Goal: Information Seeking & Learning: Learn about a topic

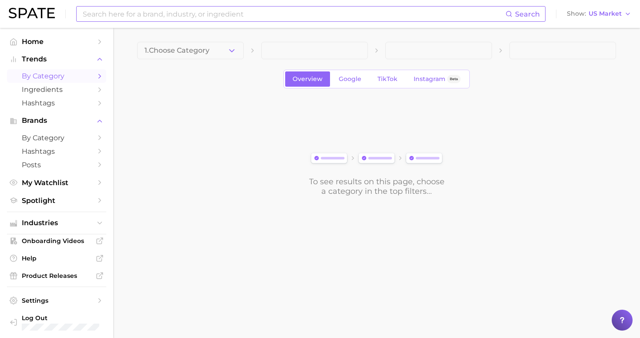
click at [191, 10] on input at bounding box center [294, 14] width 424 height 15
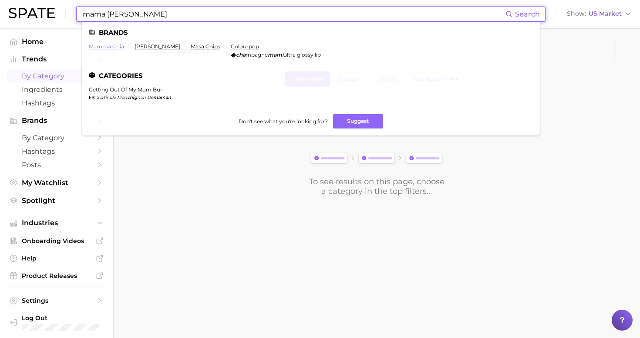
type input "mama [PERSON_NAME]"
click at [97, 45] on link "mamma chia" at bounding box center [106, 46] width 35 height 7
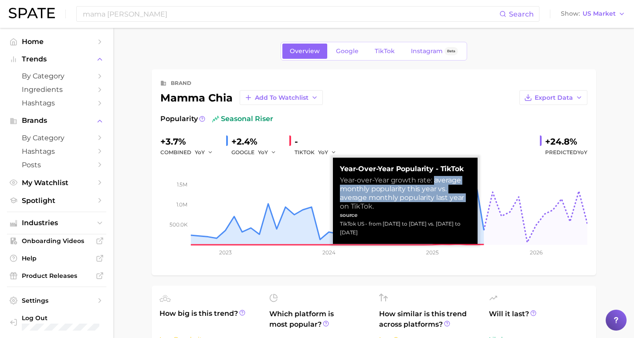
drag, startPoint x: 425, startPoint y: 178, endPoint x: 424, endPoint y: 197, distance: 19.6
click at [424, 197] on div "Year-over-Year growth rate: average monthly popularity this year vs. average mo…" at bounding box center [405, 193] width 131 height 35
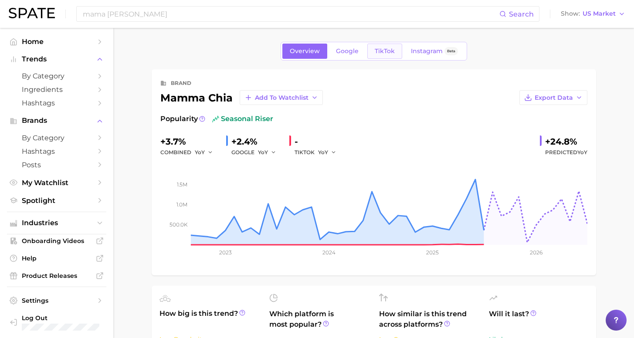
click at [389, 54] on span "TikTok" at bounding box center [384, 50] width 20 height 7
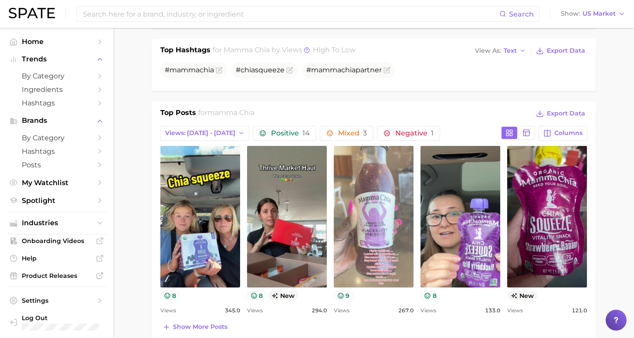
scroll to position [592, 0]
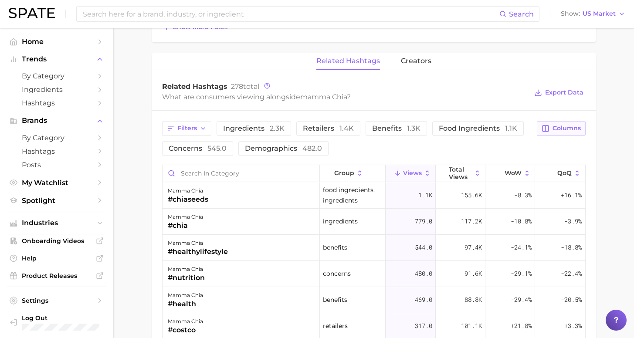
click at [572, 128] on span "Columns" at bounding box center [566, 128] width 28 height 7
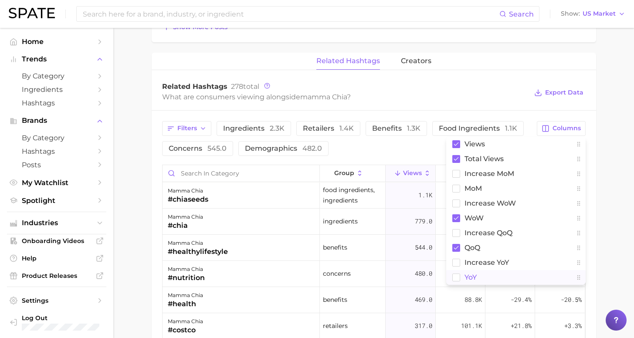
click at [462, 276] on button "YoY" at bounding box center [515, 277] width 139 height 15
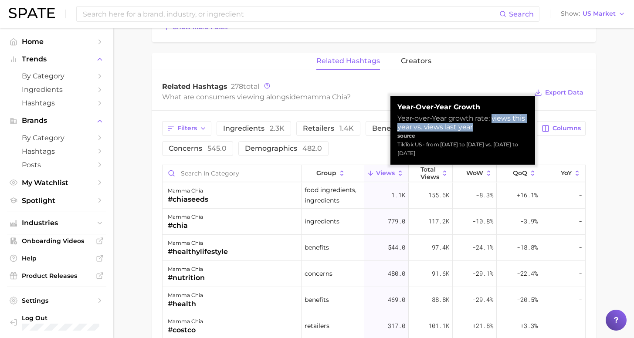
drag, startPoint x: 431, startPoint y: 120, endPoint x: 483, endPoint y: 119, distance: 51.4
click at [483, 119] on div "Year-over-Year growth rate: views this year vs. views last year" at bounding box center [462, 122] width 131 height 17
copy div "views this year vs. views last year"
drag, startPoint x: 483, startPoint y: 118, endPoint x: 492, endPoint y: 128, distance: 12.9
click at [492, 128] on div "Year-over-Year growth rate: views this year vs. views last year" at bounding box center [462, 122] width 131 height 17
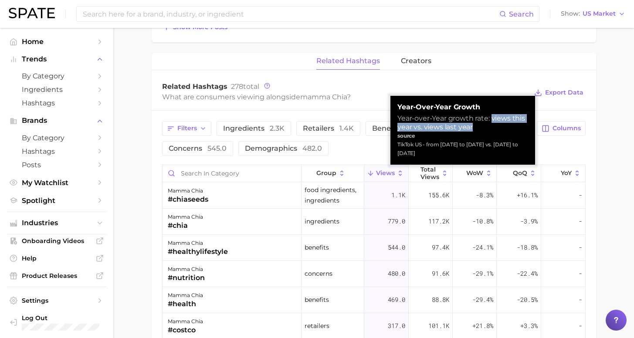
copy div "views this year vs. views last year"
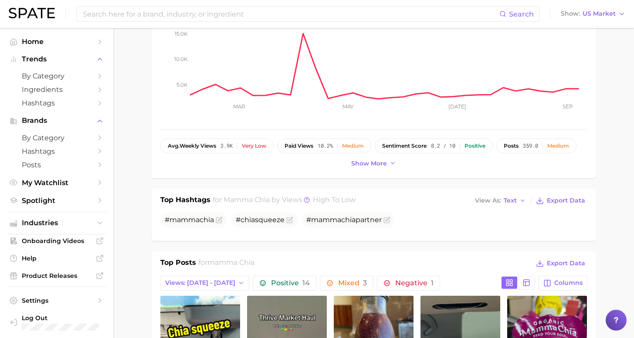
scroll to position [0, 0]
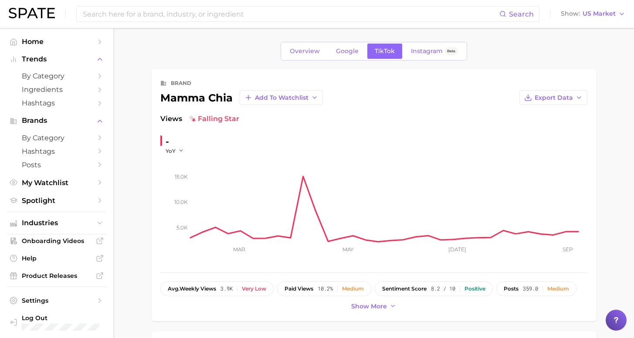
click at [348, 52] on span "Google" at bounding box center [347, 50] width 23 height 7
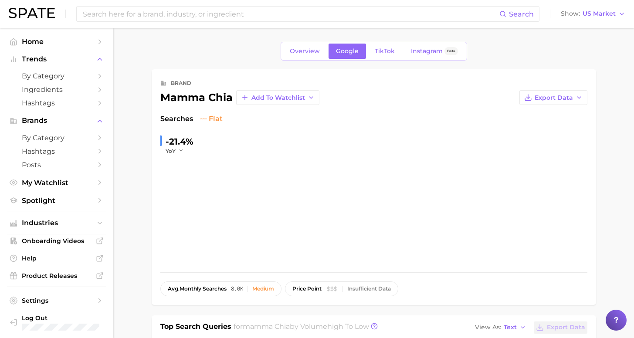
click at [348, 52] on span "Google" at bounding box center [347, 50] width 23 height 7
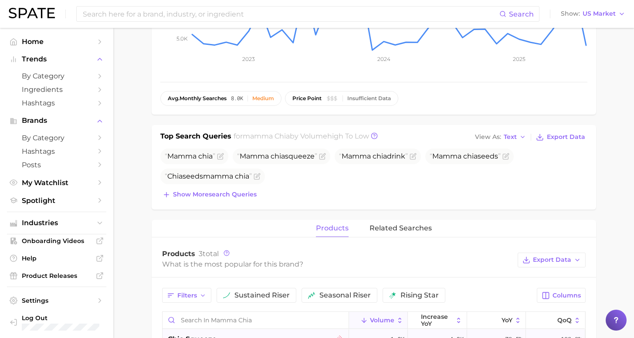
scroll to position [260, 0]
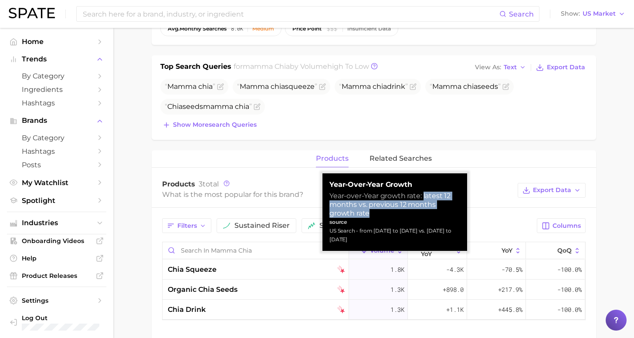
drag, startPoint x: 415, startPoint y: 194, endPoint x: 464, endPoint y: 205, distance: 50.9
click at [464, 205] on div "Year-over-Year growth Year-over-Year growth rate: latest 12 months vs. previous…" at bounding box center [394, 212] width 145 height 78
copy div "latest 12 months vs. previous 12 months growth rate"
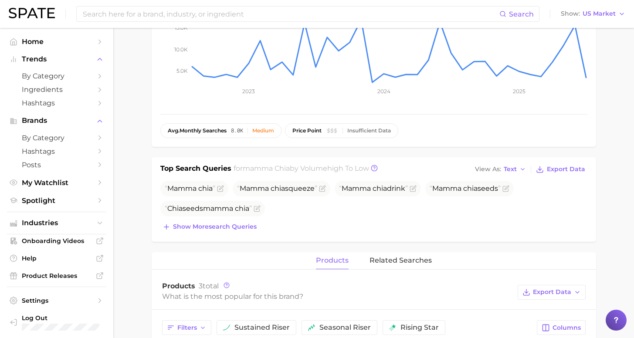
scroll to position [315, 0]
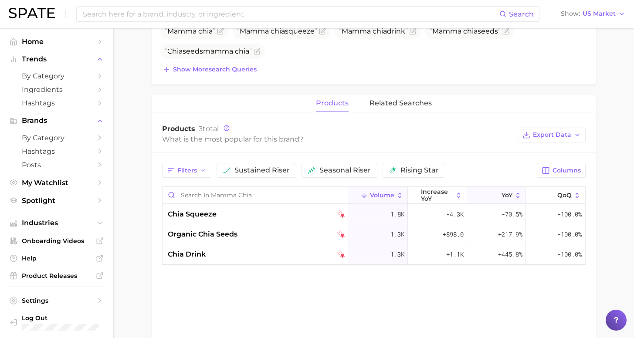
click at [495, 197] on polyline at bounding box center [495, 196] width 4 height 2
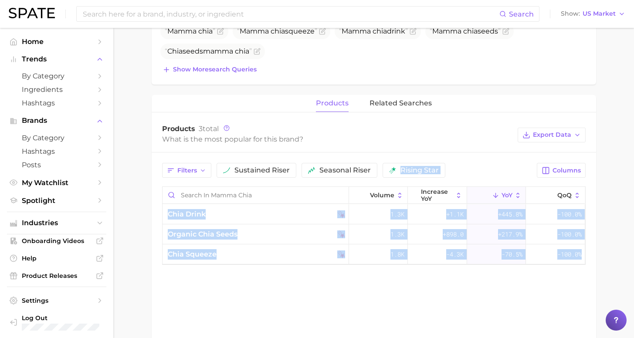
drag, startPoint x: 413, startPoint y: 140, endPoint x: 437, endPoint y: 152, distance: 26.5
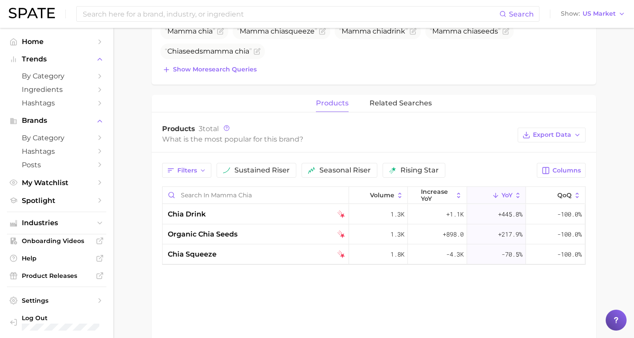
drag, startPoint x: 627, startPoint y: 193, endPoint x: 610, endPoint y: 195, distance: 16.7
click at [627, 193] on main "Overview Google TikTok Instagram Beta brand mamma chia Add to Watchlist Export …" at bounding box center [373, 67] width 520 height 708
click at [495, 197] on polyline at bounding box center [495, 196] width 4 height 2
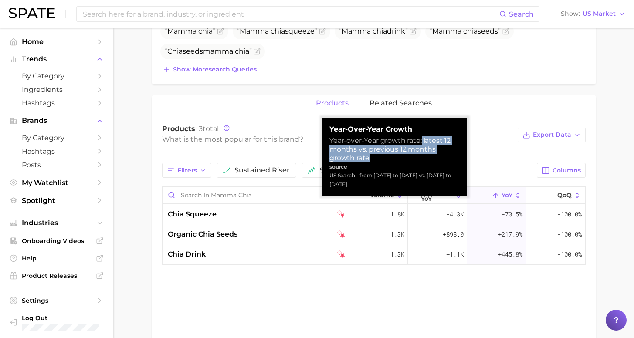
drag, startPoint x: 412, startPoint y: 140, endPoint x: 458, endPoint y: 148, distance: 46.0
click at [458, 148] on div "Year-over-Year growth rate: latest 12 months vs. previous 12 months growth rate" at bounding box center [394, 149] width 131 height 26
copy div "latest 12 months vs. previous 12 months growth rate"
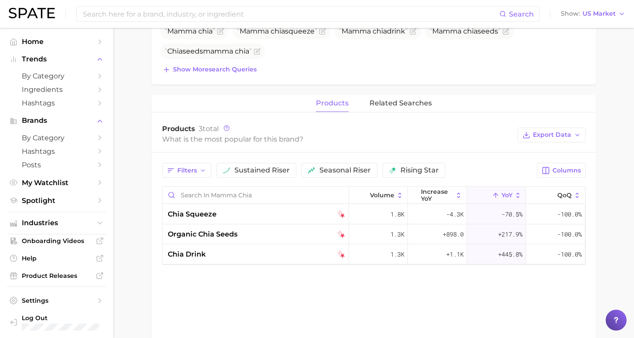
click at [451, 177] on div "Filters sustained riser seasonal riser rising star" at bounding box center [347, 170] width 370 height 15
click at [488, 191] on button "YoY" at bounding box center [496, 195] width 59 height 17
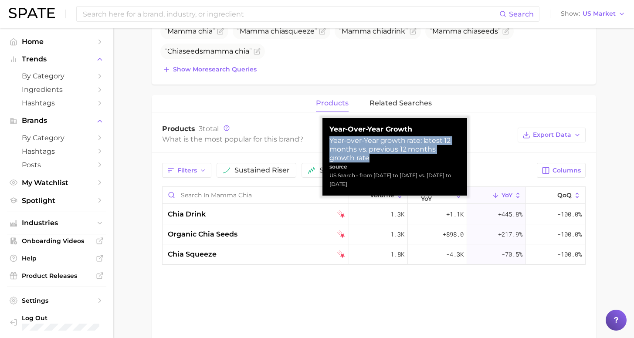
drag, startPoint x: 461, startPoint y: 150, endPoint x: 326, endPoint y: 139, distance: 135.5
click at [326, 139] on div "Year-over-Year growth Year-over-Year growth rate: latest 12 months vs. previous…" at bounding box center [394, 157] width 145 height 78
copy div "Year-over-Year growth rate: latest 12 months vs. previous 12 months growth rate"
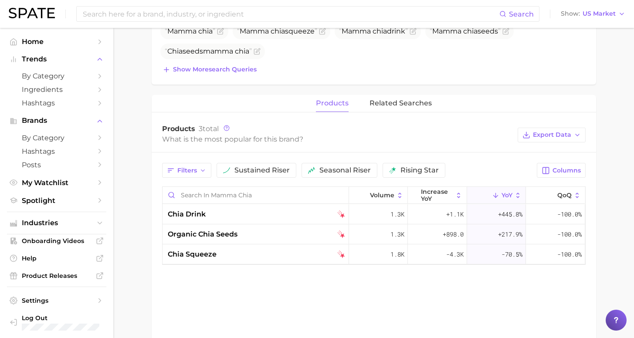
scroll to position [16, 0]
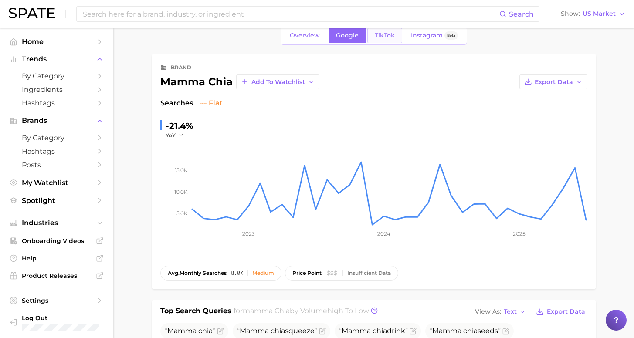
click at [389, 35] on span "TikTok" at bounding box center [384, 35] width 20 height 7
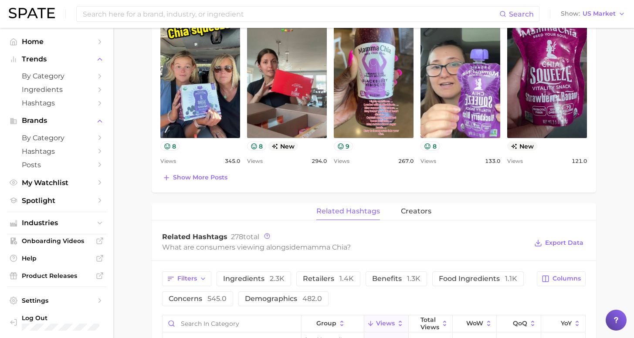
scroll to position [533, 0]
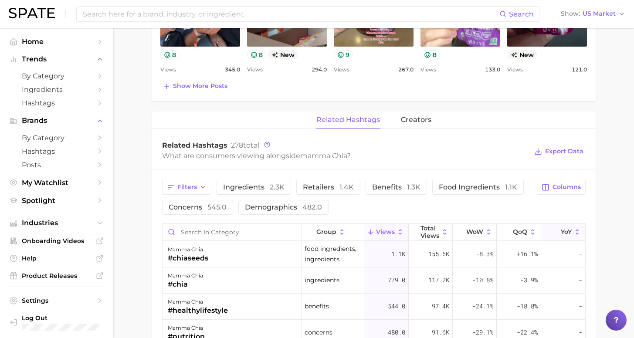
click at [560, 232] on span "YoY" at bounding box center [565, 231] width 11 height 7
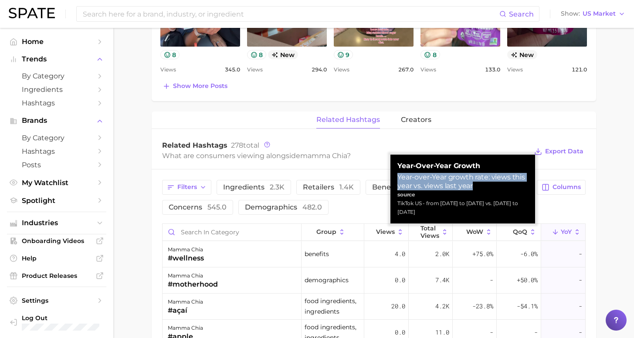
drag, startPoint x: 455, startPoint y: 186, endPoint x: 392, endPoint y: 179, distance: 63.6
click at [392, 179] on div "Year-over-Year Growth Year-over-Year growth rate: views this year vs. views las…" at bounding box center [462, 189] width 145 height 69
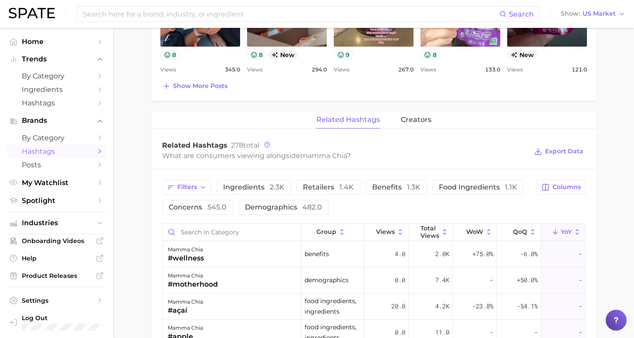
scroll to position [361, 0]
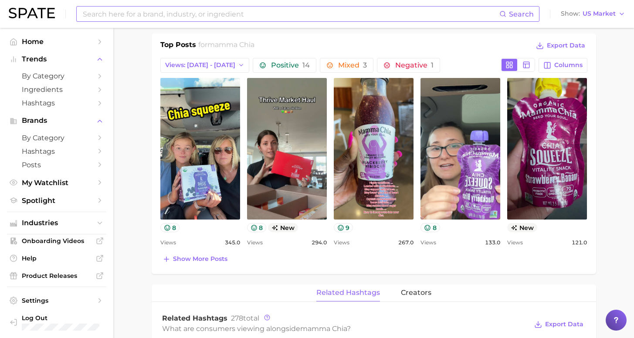
click at [161, 13] on input at bounding box center [290, 14] width 417 height 15
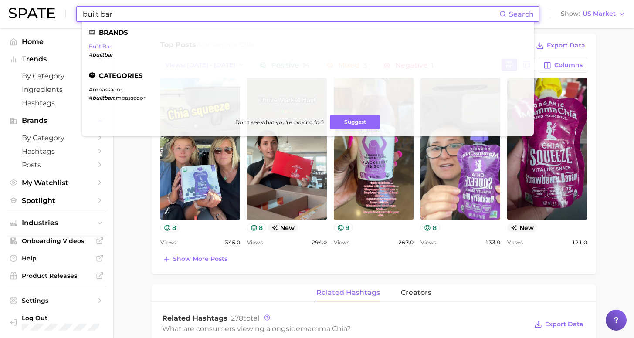
type input "built bar"
click at [104, 44] on link "built bar" at bounding box center [100, 46] width 23 height 7
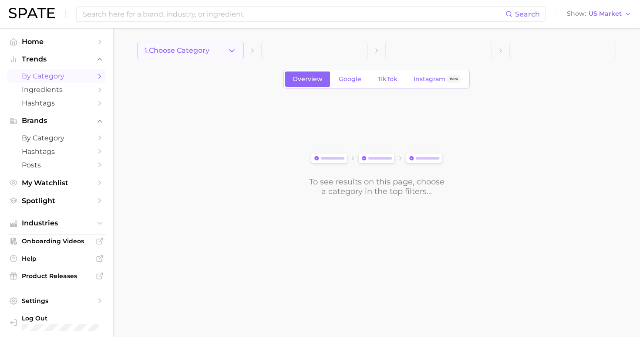
click at [175, 54] on span "1. Choose Category" at bounding box center [177, 51] width 65 height 8
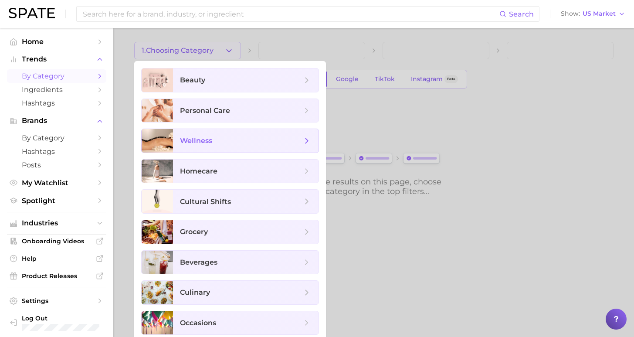
click at [222, 138] on span "wellness" at bounding box center [241, 141] width 122 height 10
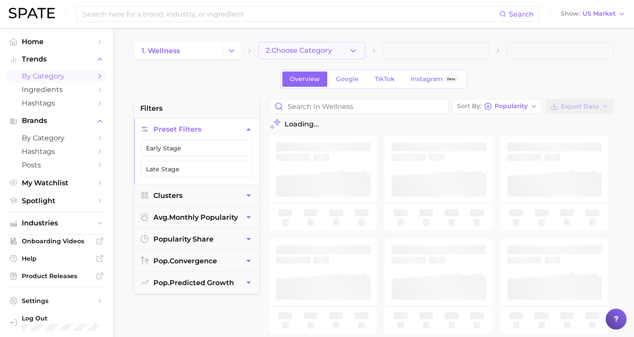
click at [341, 53] on button "2. Choose Category" at bounding box center [311, 50] width 107 height 17
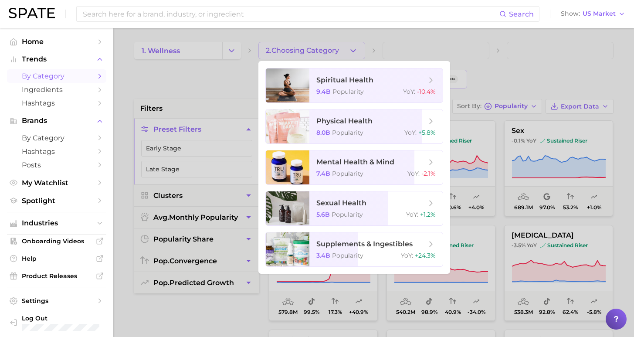
click at [539, 79] on div at bounding box center [317, 168] width 634 height 337
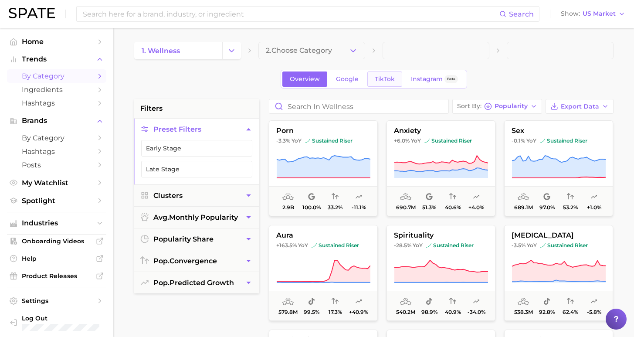
click at [379, 80] on span "TikTok" at bounding box center [384, 78] width 20 height 7
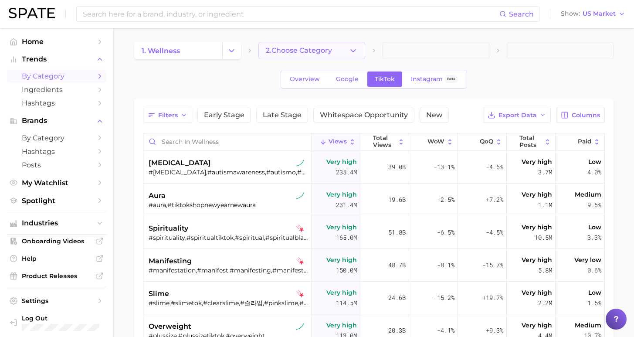
click at [309, 48] on span "2. Choose Category" at bounding box center [299, 51] width 66 height 8
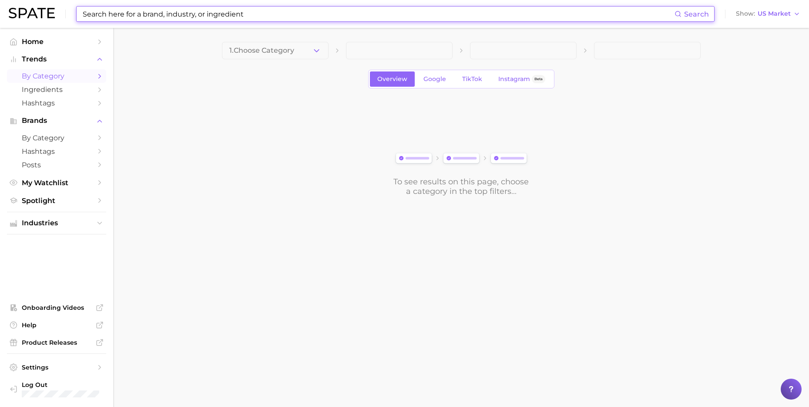
click at [362, 21] on input at bounding box center [378, 14] width 593 height 15
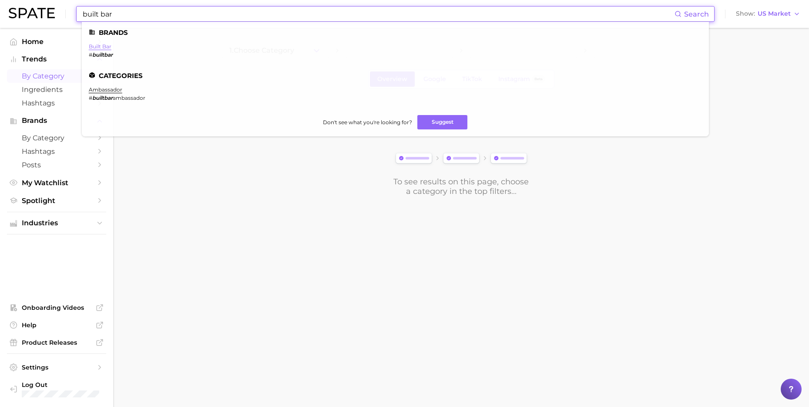
type input "built bar"
click at [99, 46] on link "built bar" at bounding box center [100, 46] width 23 height 7
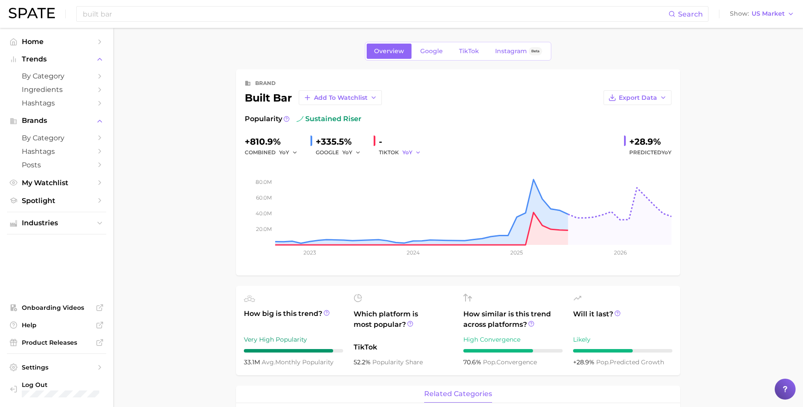
click at [415, 151] on icon "button" at bounding box center [418, 152] width 6 height 6
click at [412, 182] on span "QoQ" at bounding box center [414, 181] width 14 height 7
click at [355, 152] on icon "button" at bounding box center [358, 152] width 6 height 6
click at [351, 184] on span "QoQ" at bounding box center [354, 181] width 14 height 7
click at [357, 154] on icon "button" at bounding box center [360, 152] width 6 height 6
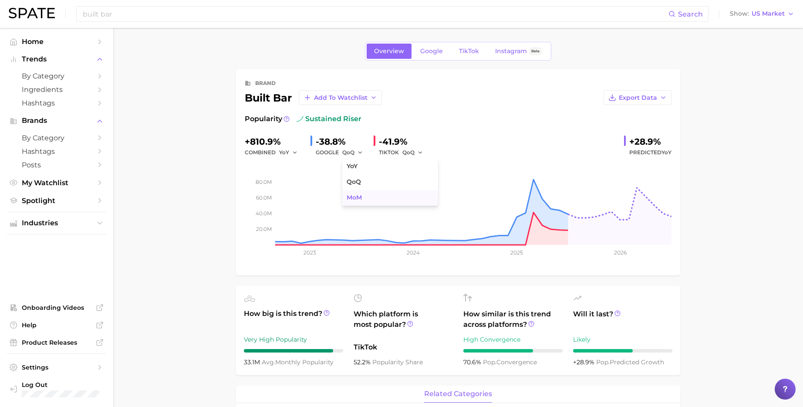
click at [349, 198] on span "MoM" at bounding box center [354, 197] width 15 height 7
click at [417, 152] on icon "button" at bounding box center [420, 152] width 6 height 6
click at [407, 197] on span "MoM" at bounding box center [414, 197] width 15 height 7
click at [355, 148] on button "MoM" at bounding box center [353, 152] width 22 height 10
click at [349, 167] on span "YoY" at bounding box center [352, 165] width 11 height 7
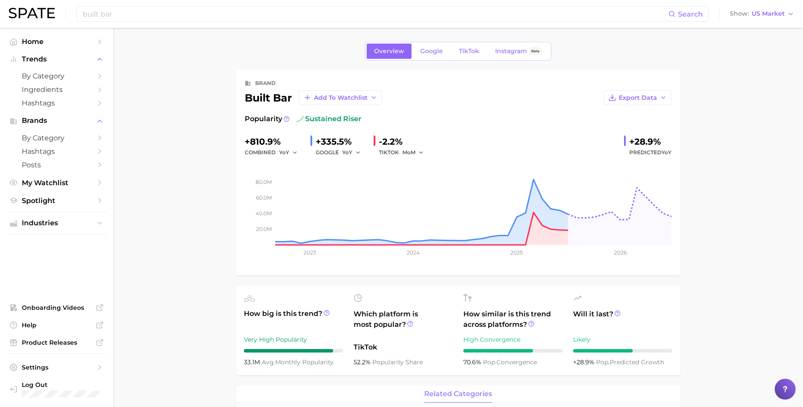
click at [421, 154] on div "MoM" at bounding box center [414, 152] width 24 height 10
click at [419, 152] on polyline "button" at bounding box center [420, 152] width 3 height 1
click at [409, 164] on span "YoY" at bounding box center [412, 165] width 11 height 7
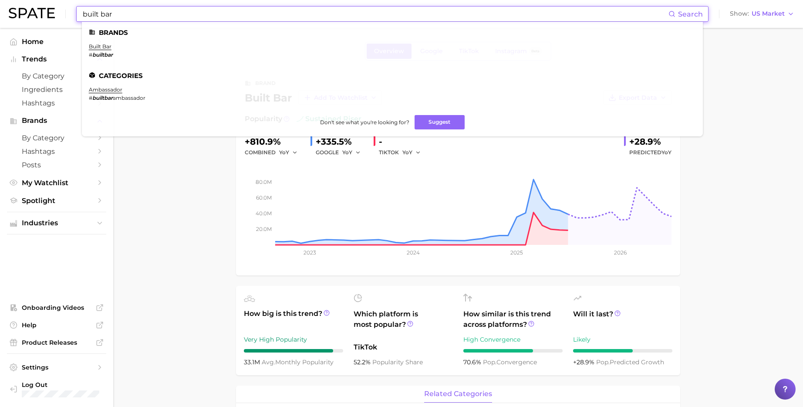
drag, startPoint x: 88, startPoint y: 12, endPoint x: 58, endPoint y: 6, distance: 30.7
click at [57, 5] on div "built bar Search Brands built bar # builtbar Categories ambassador # builtbar a…" at bounding box center [401, 14] width 785 height 28
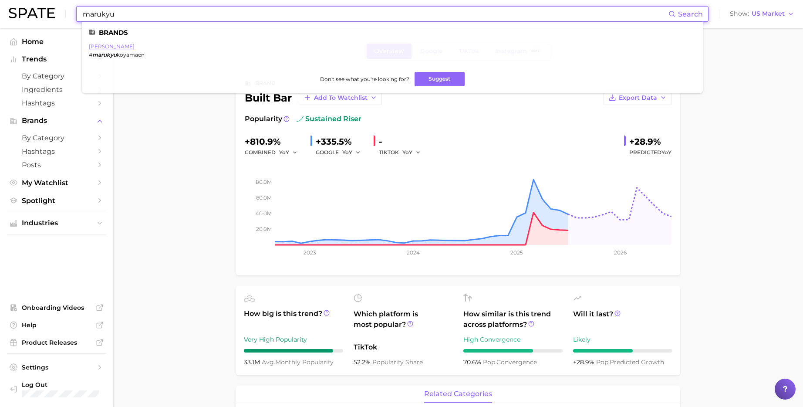
click at [130, 47] on link "marukyu koyamaen" at bounding box center [112, 46] width 46 height 7
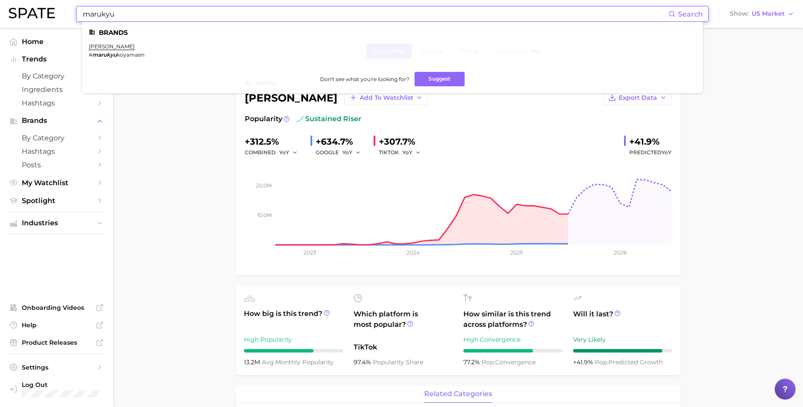
drag, startPoint x: 133, startPoint y: 13, endPoint x: 41, endPoint y: 10, distance: 91.5
click at [42, 9] on div "marukyu Search Brands marukyu koyamaen # marukyu koyamaen Don't see what you're…" at bounding box center [401, 14] width 785 height 28
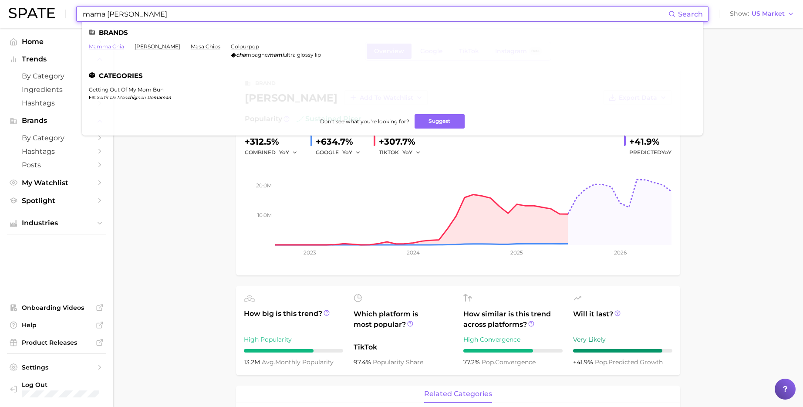
click at [105, 45] on link "mamma chia" at bounding box center [106, 46] width 35 height 7
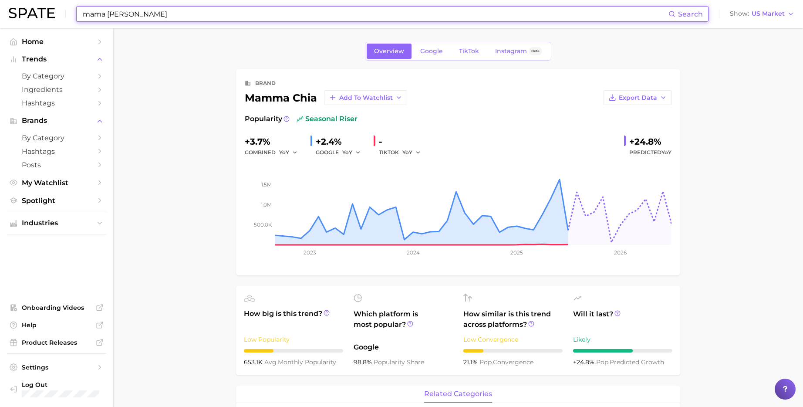
click at [144, 19] on input "mama [PERSON_NAME]" at bounding box center [375, 14] width 586 height 15
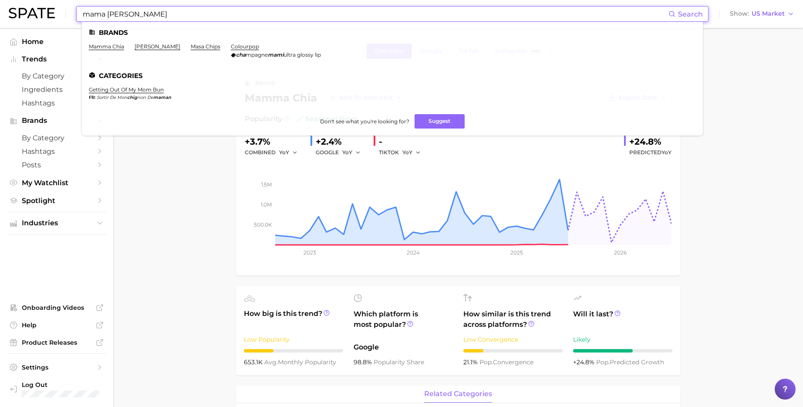
drag, startPoint x: 48, startPoint y: 7, endPoint x: 30, endPoint y: 4, distance: 18.1
click at [35, 5] on div "mama chia Search Brands mamma chia maya chia masa chips colourpop cha mpagne ma…" at bounding box center [401, 14] width 785 height 28
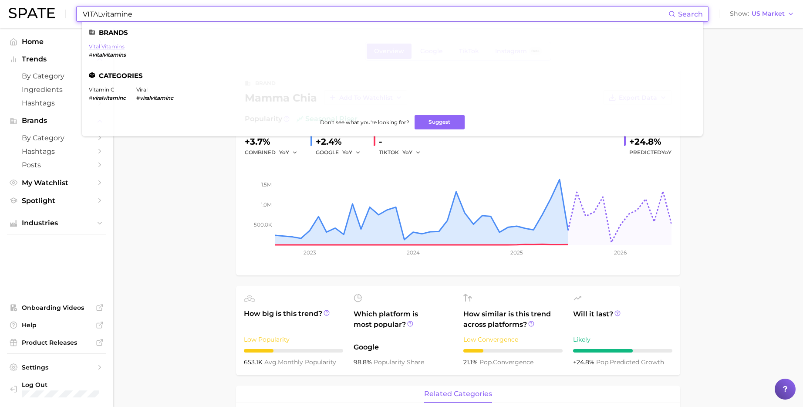
type input "VITALvitamine"
click at [114, 46] on link "vital vitamins" at bounding box center [107, 46] width 36 height 7
